Goal: Check status

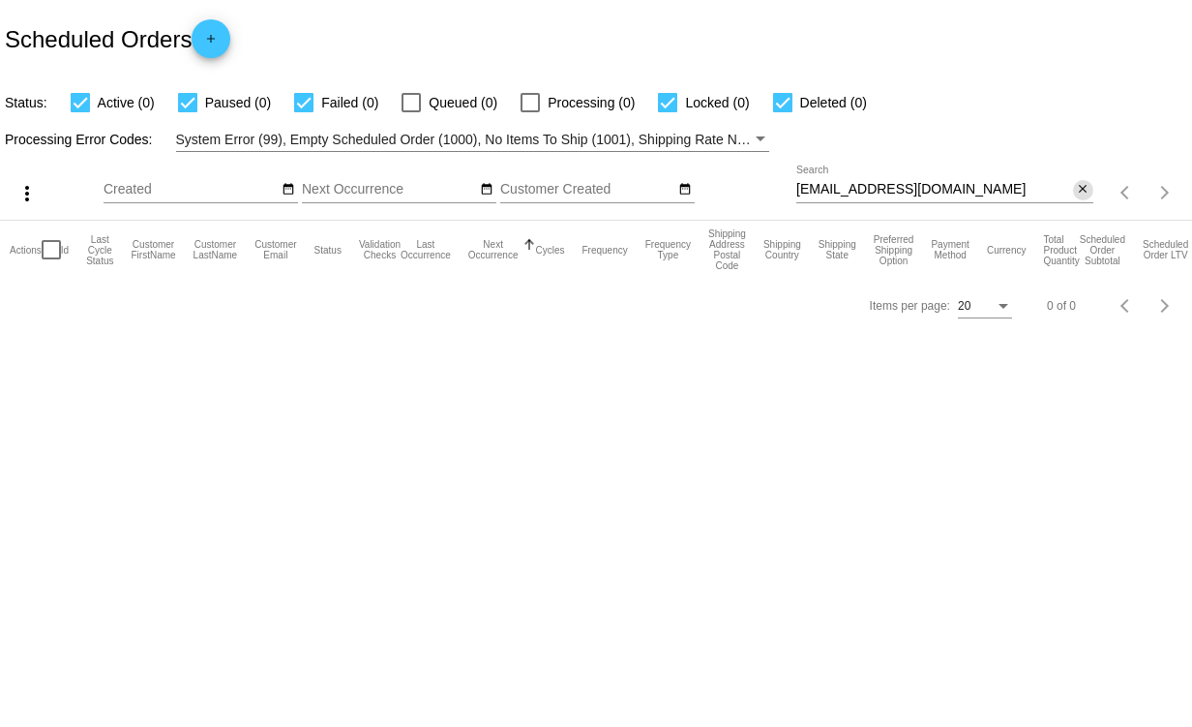
click at [1080, 192] on mat-icon "close" at bounding box center [1083, 189] width 14 height 15
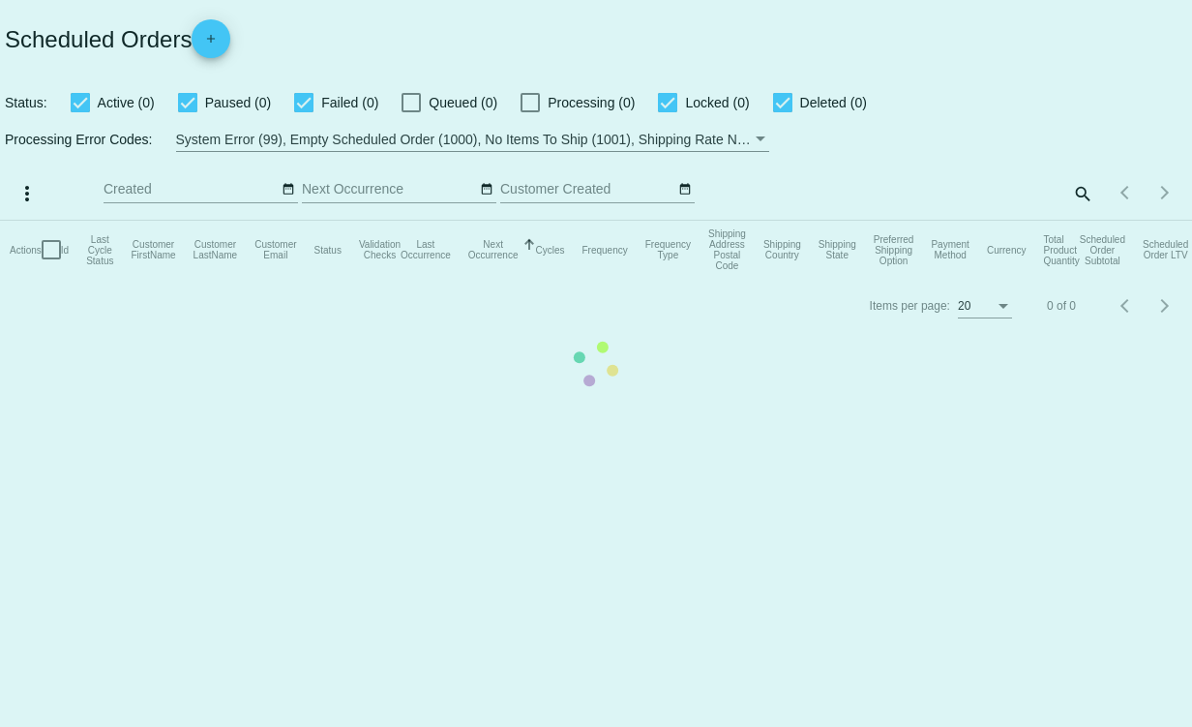
click at [1080, 221] on mat-table "Actions Id Last Cycle Status Customer FirstName Customer LastName Customer Emai…" at bounding box center [596, 250] width 1192 height 58
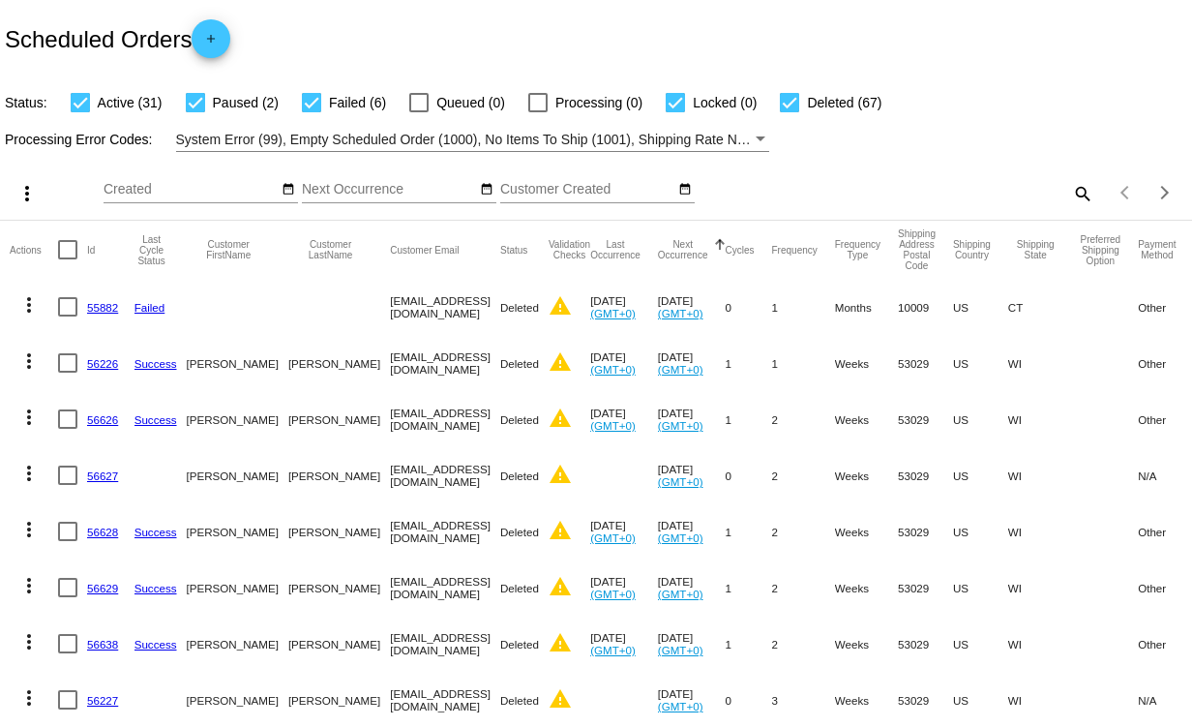
click at [1070, 189] on mat-icon "search" at bounding box center [1081, 193] width 23 height 30
click at [885, 187] on input "Search" at bounding box center [944, 189] width 297 height 15
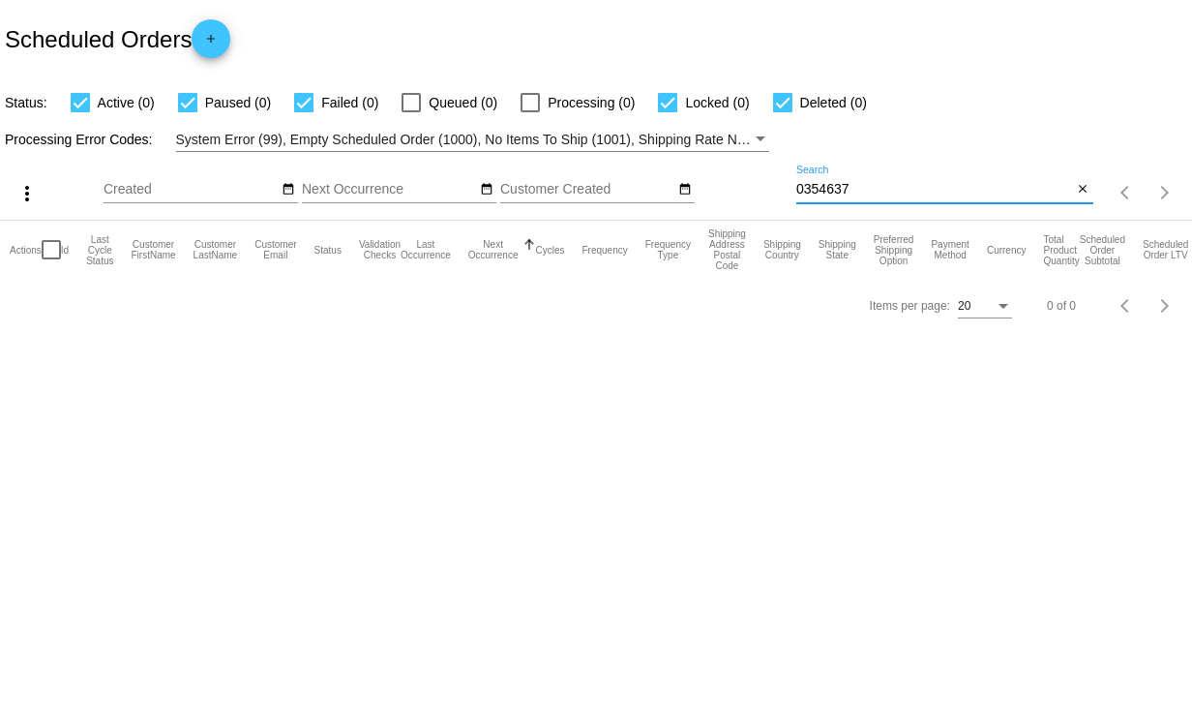
drag, startPoint x: 876, startPoint y: 193, endPoint x: 786, endPoint y: 193, distance: 90.0
click at [786, 193] on div "more_vert Oct Jan Feb Mar Apr 1" at bounding box center [596, 186] width 1192 height 69
type input "0354637"
click at [889, 186] on input "0354637" at bounding box center [934, 189] width 277 height 15
click at [1078, 188] on mat-icon "close" at bounding box center [1083, 189] width 14 height 15
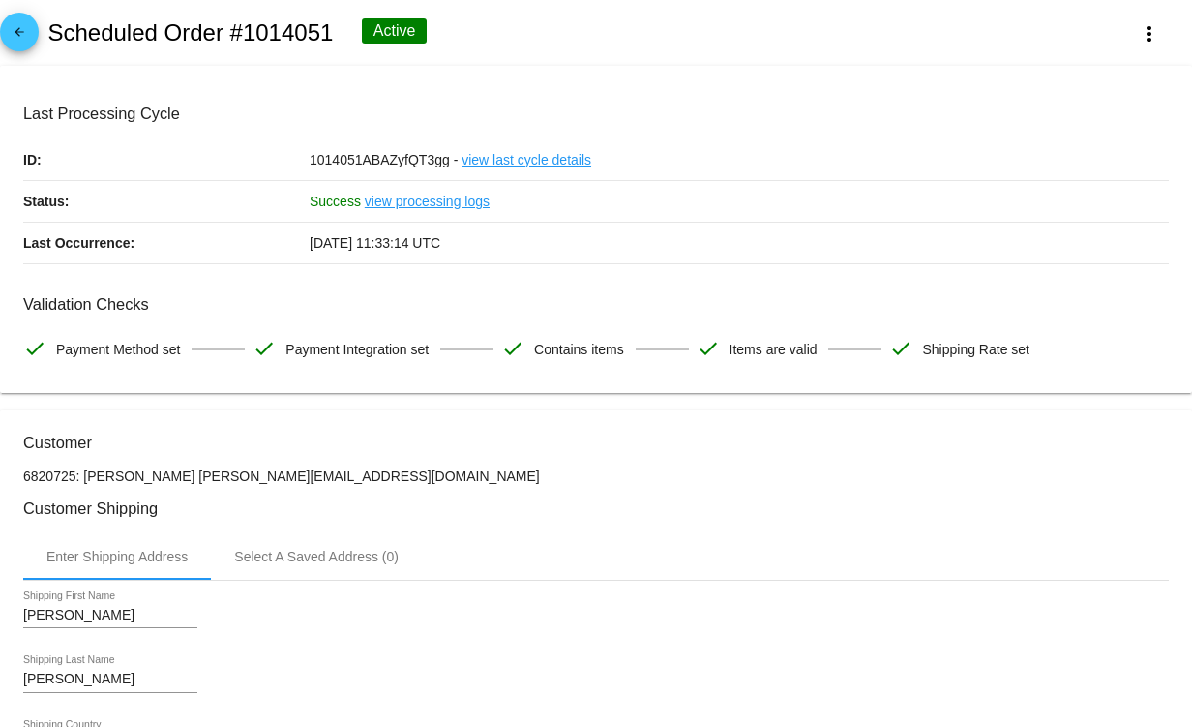
click at [606, 82] on mat-card "Last Processing Cycle ID: 1014051ABAZyfQT3gg - view last cycle details Status: …" at bounding box center [596, 230] width 1192 height 328
